Goal: Information Seeking & Learning: Learn about a topic

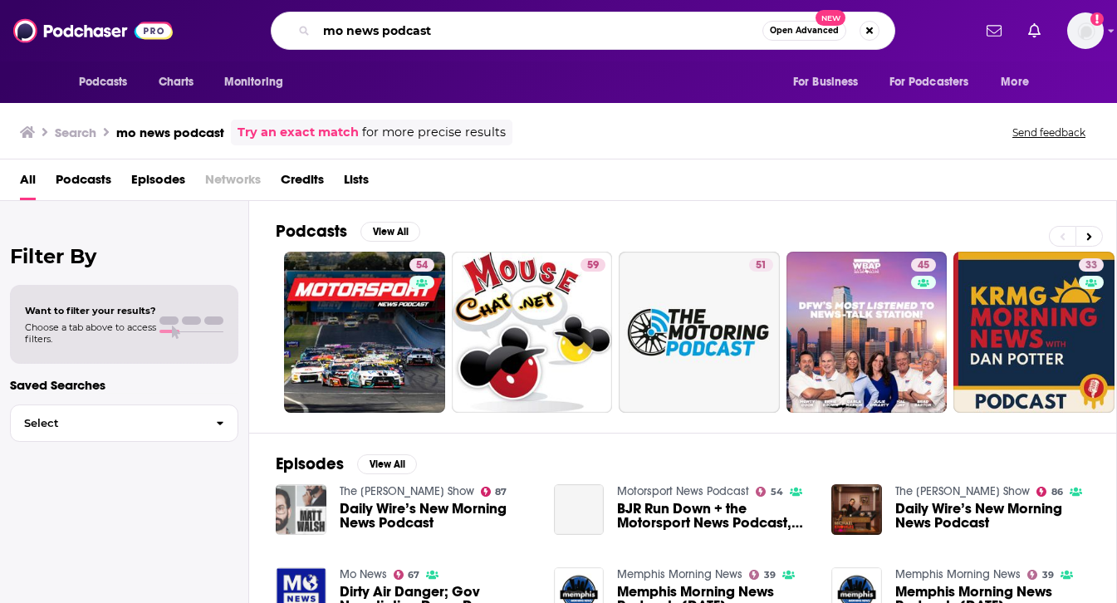
drag, startPoint x: 433, startPoint y: 29, endPoint x: 405, endPoint y: 29, distance: 28.2
click at [405, 29] on input "mo news podcast" at bounding box center [539, 30] width 446 height 27
type input "mo news"
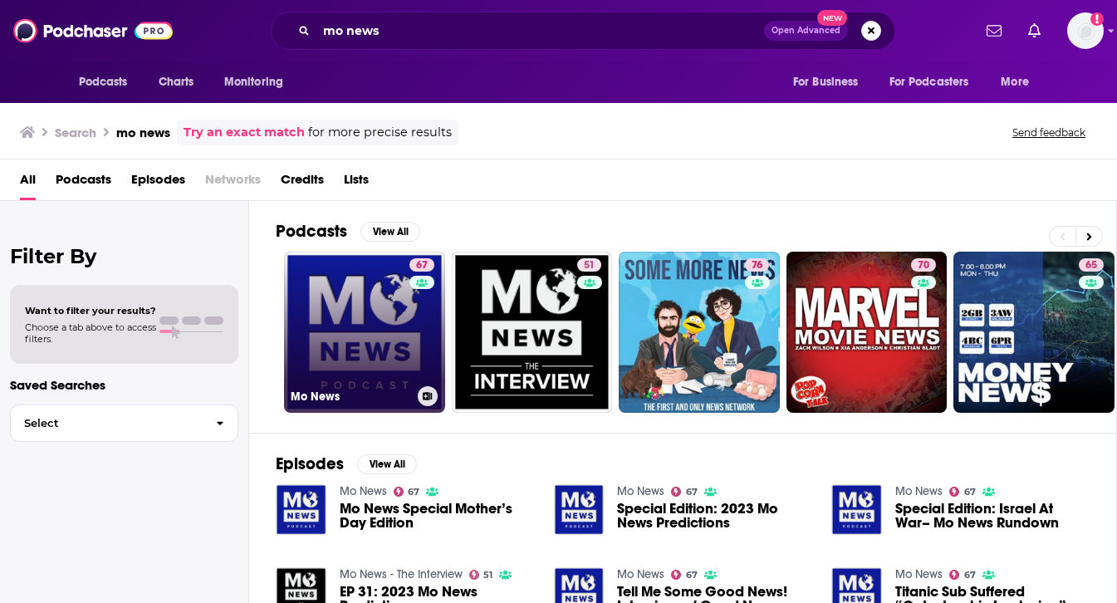
click at [335, 313] on link "67 Mo News" at bounding box center [364, 332] width 161 height 161
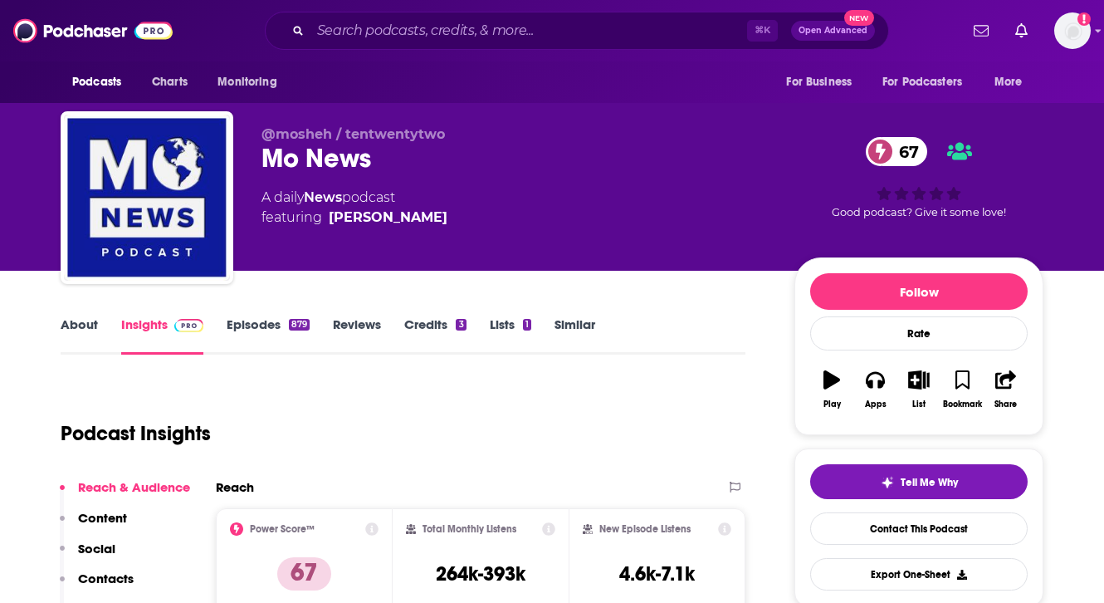
scroll to position [337, 0]
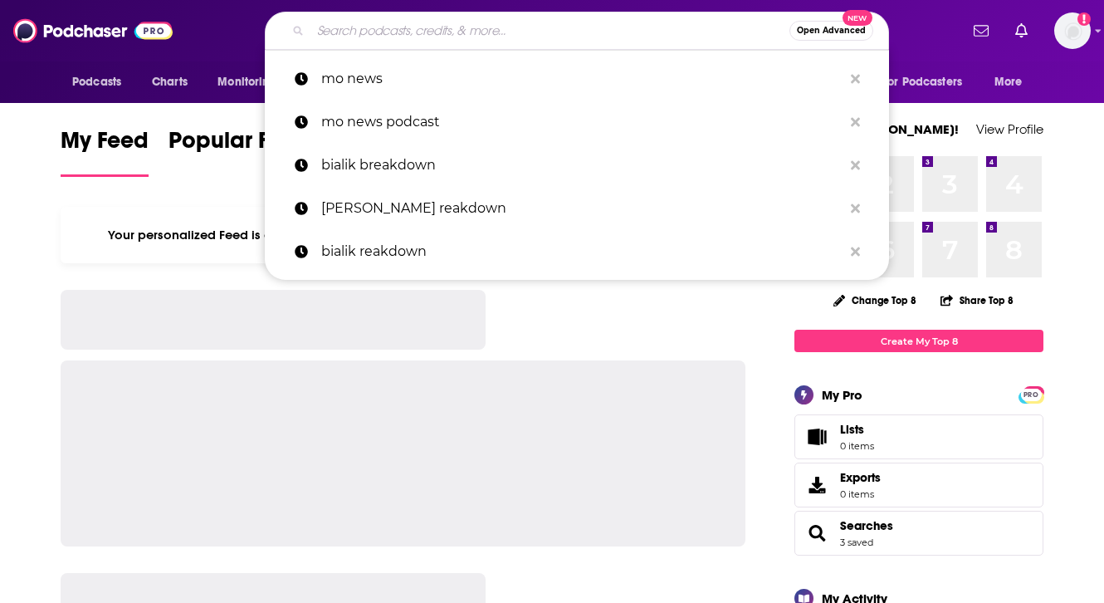
click at [475, 33] on input "Search podcasts, credits, & more..." at bounding box center [550, 30] width 479 height 27
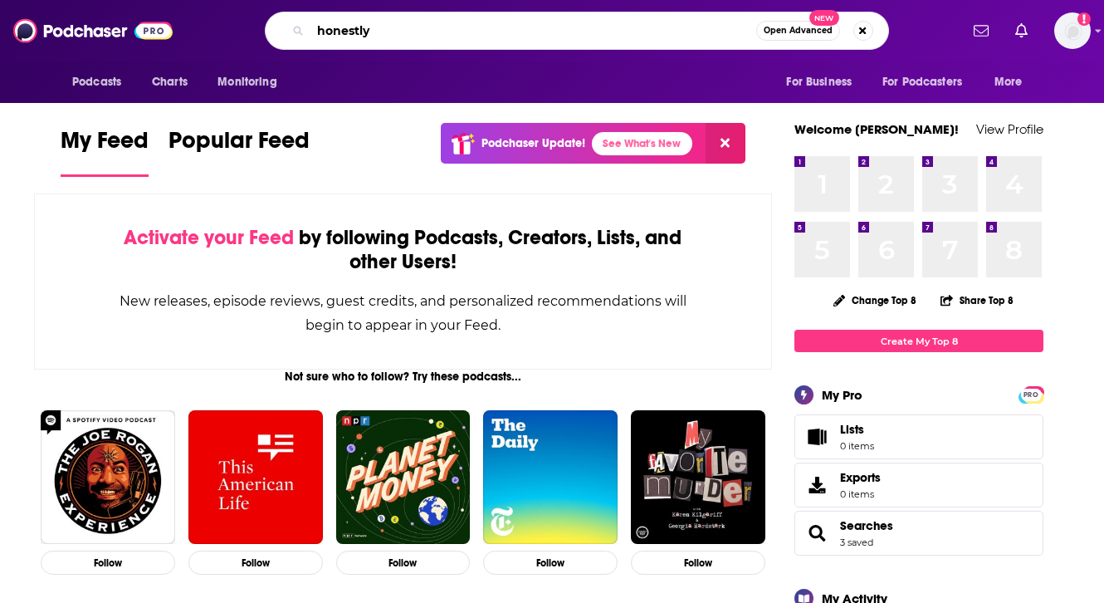
type input "honestly"
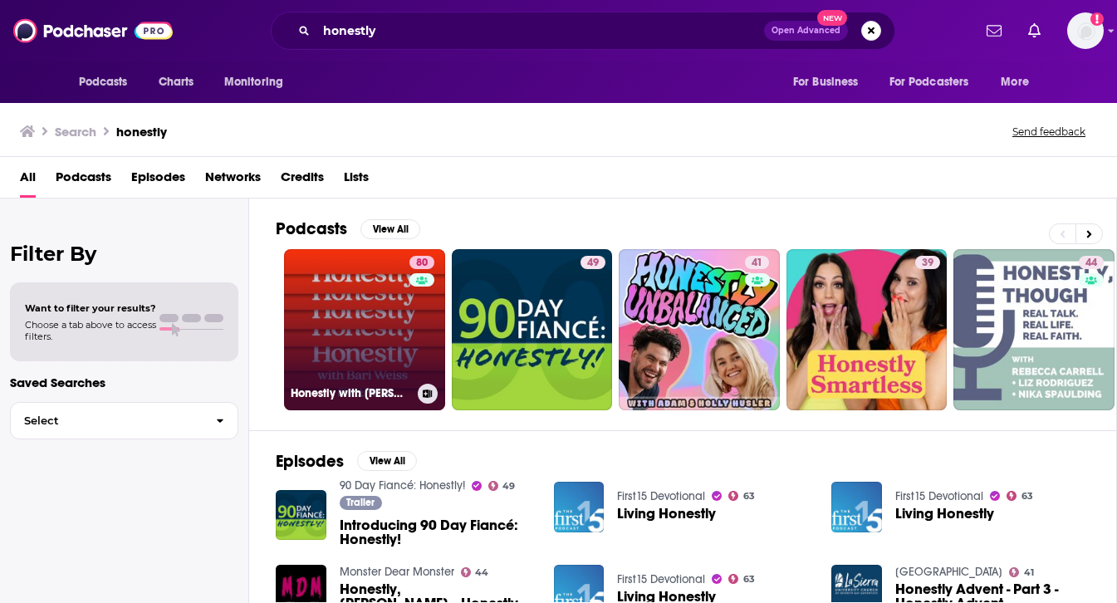
click at [387, 316] on link "80 Honestly with [PERSON_NAME]" at bounding box center [364, 329] width 161 height 161
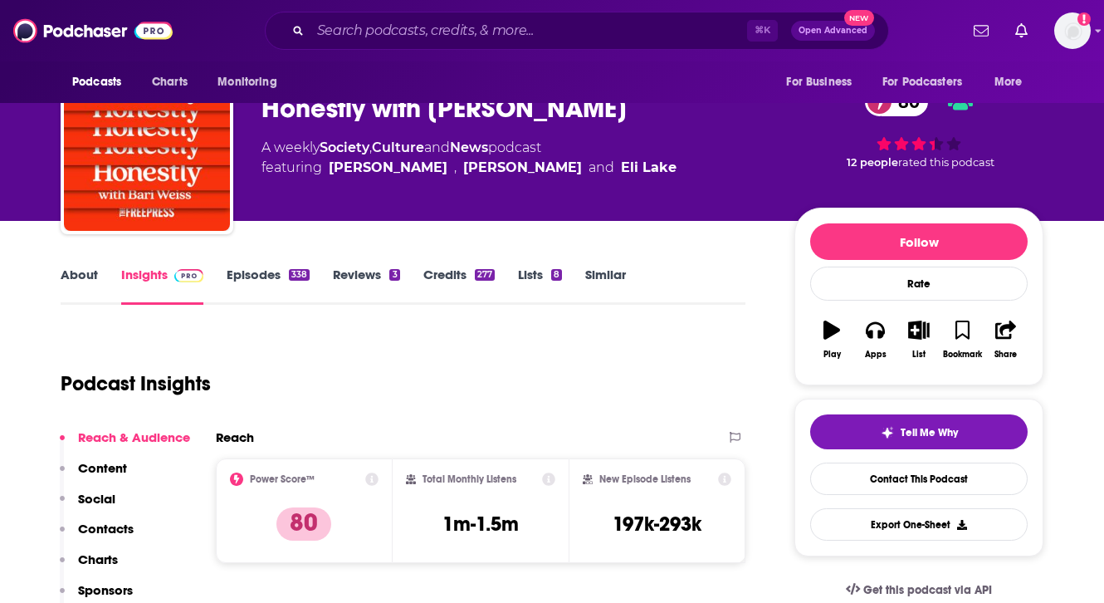
scroll to position [53, 0]
